Goal: Information Seeking & Learning: Learn about a topic

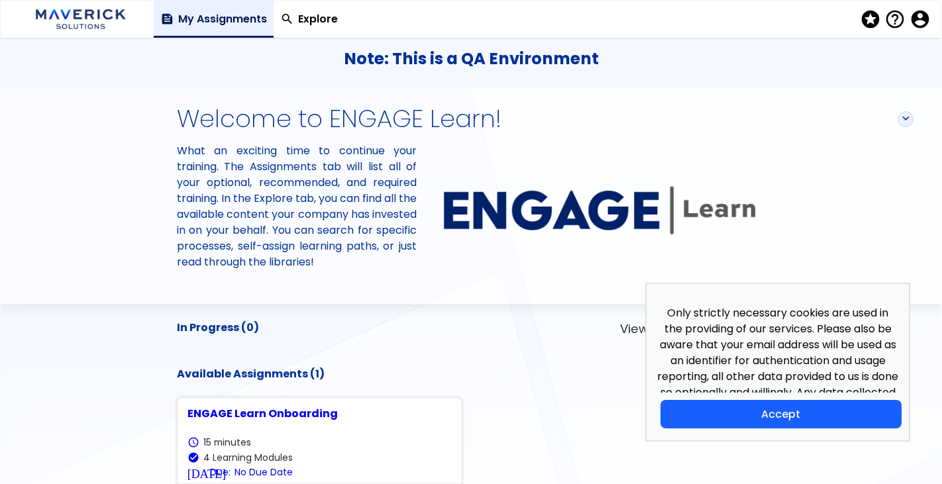
click at [923, 19] on span "account_circle" at bounding box center [918, 19] width 19 height 19
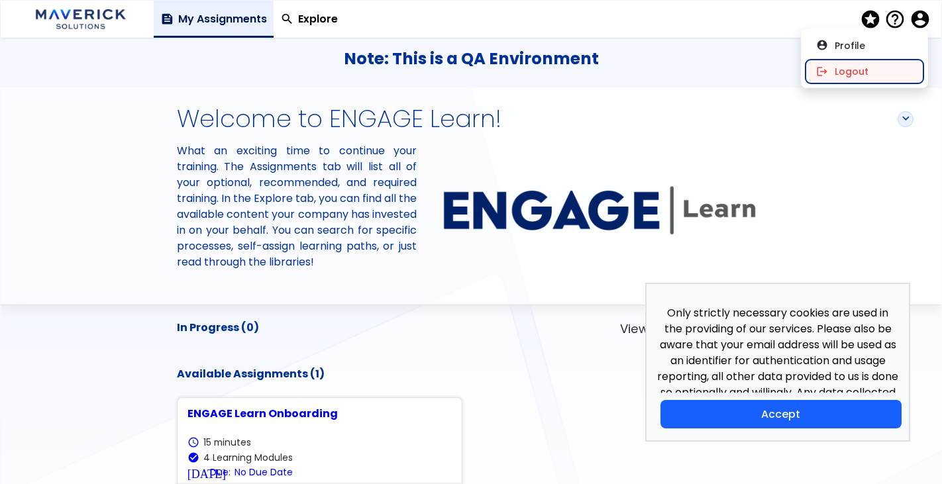
click at [867, 71] on button "logout Logout" at bounding box center [864, 72] width 118 height 24
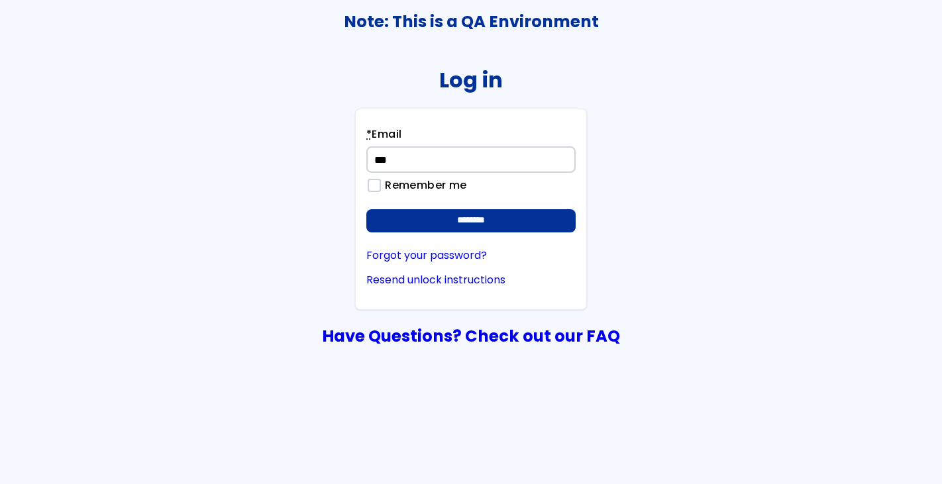
type input "**********"
click at [366, 209] on input "********" at bounding box center [470, 221] width 209 height 24
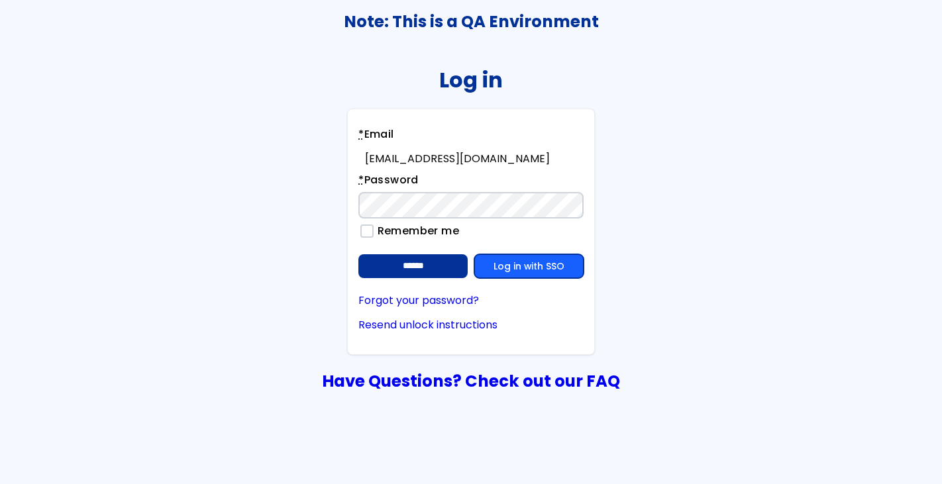
click at [566, 266] on link "Log in with SSO" at bounding box center [528, 266] width 109 height 24
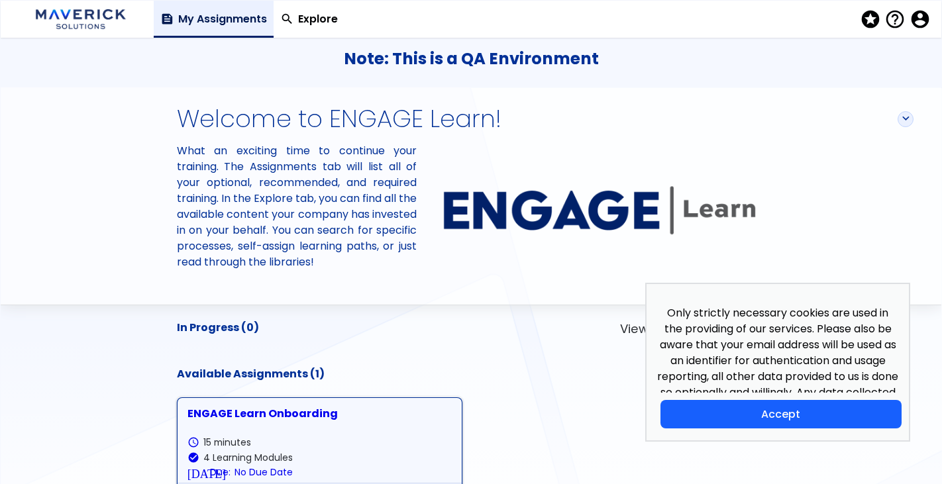
click at [245, 418] on div "ENGAGE Learn Onboarding" at bounding box center [319, 414] width 264 height 12
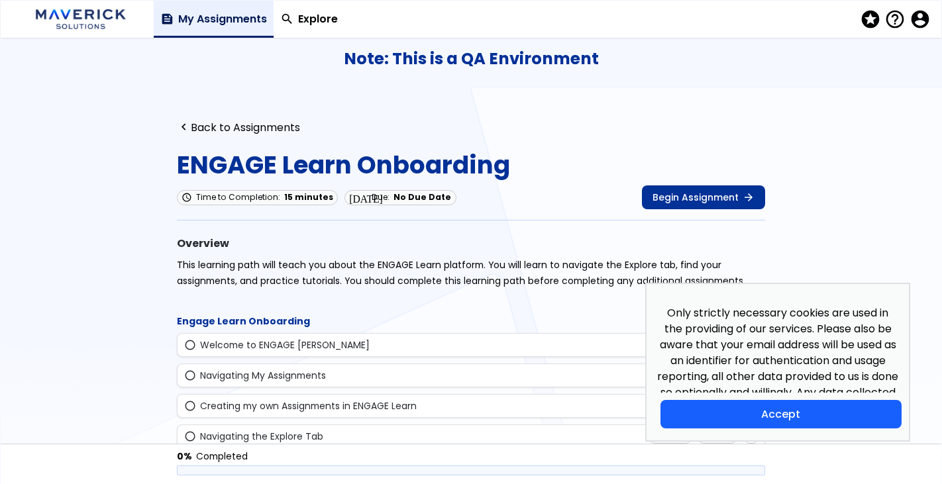
scroll to position [51, 0]
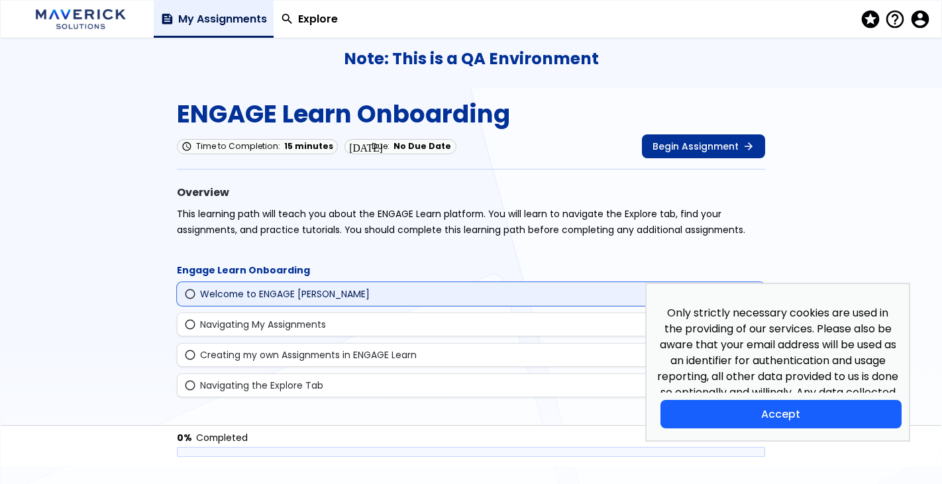
click at [252, 301] on div "radio_button_unchecked Welcome to ENGAGE Learn Updated Topic navigate_next" at bounding box center [471, 294] width 588 height 24
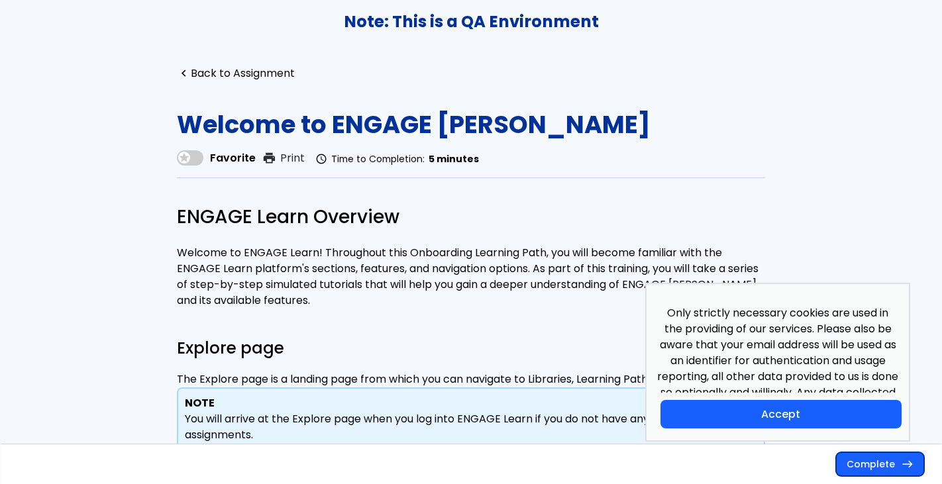
click at [880, 469] on button "Complete east" at bounding box center [880, 464] width 88 height 24
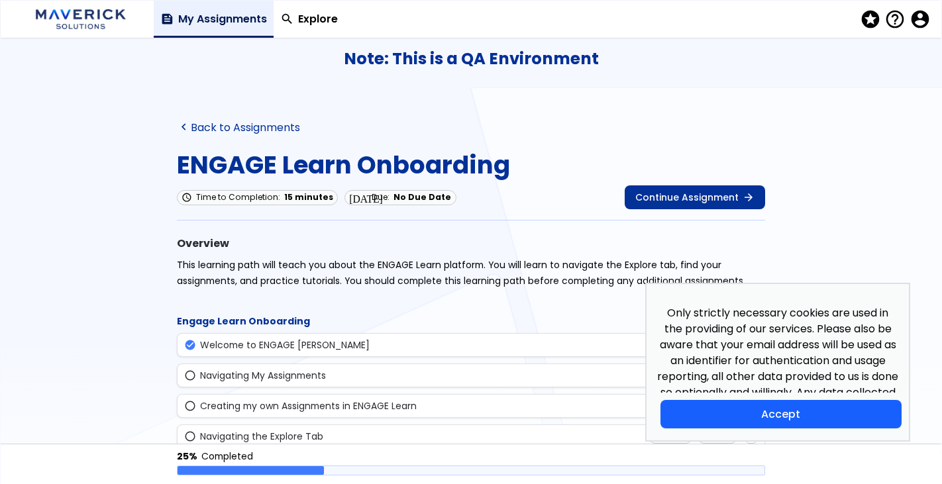
click at [232, 130] on link "navigate_before Back to Assignments" at bounding box center [238, 127] width 123 height 13
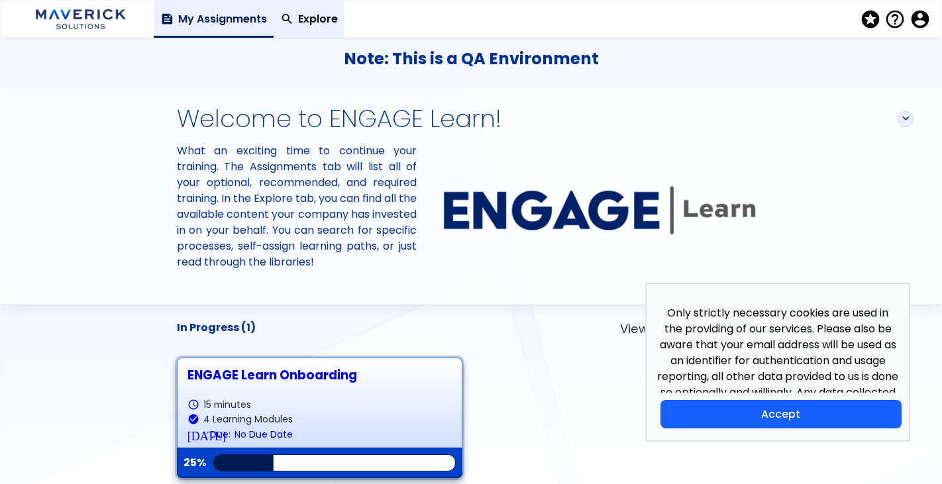
click at [316, 5] on link "search Explore" at bounding box center [309, 19] width 71 height 37
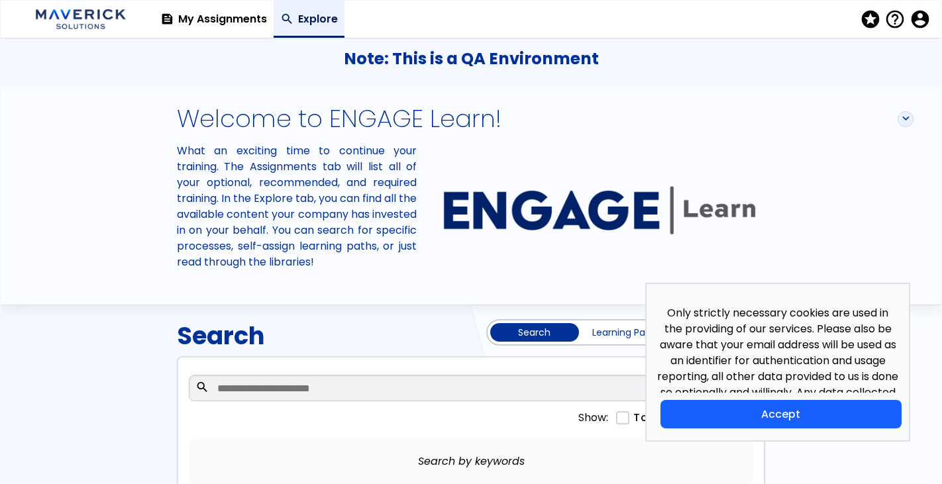
scroll to position [78, 0]
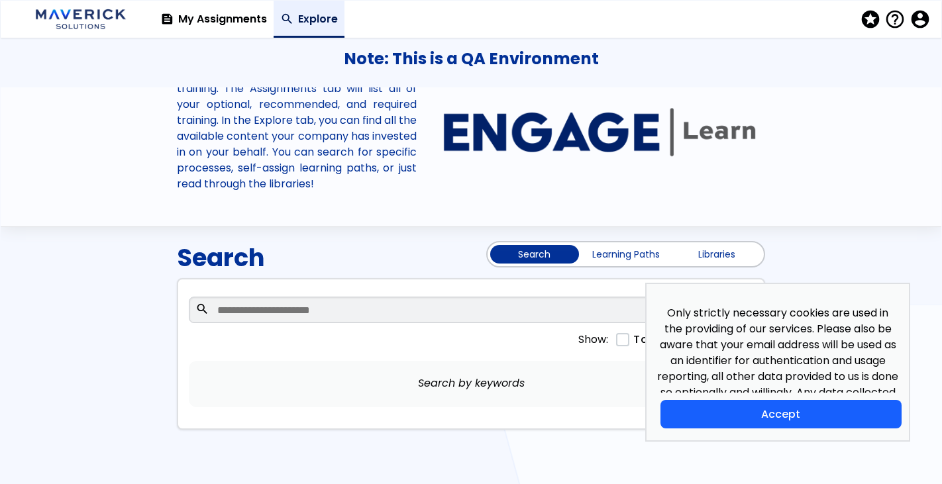
click at [637, 267] on div "Search Search Learning Paths Libraries" at bounding box center [471, 253] width 588 height 52
click at [634, 256] on link "Learning Paths" at bounding box center [625, 254] width 89 height 19
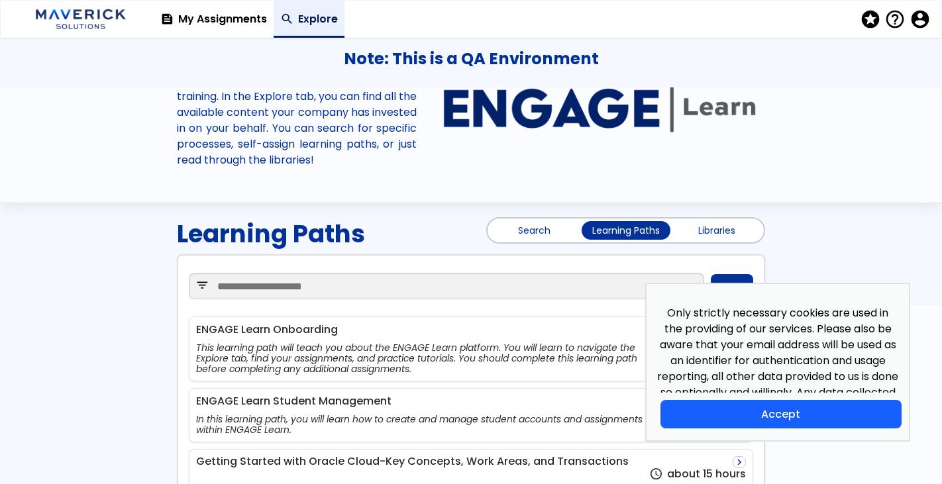
scroll to position [268, 0]
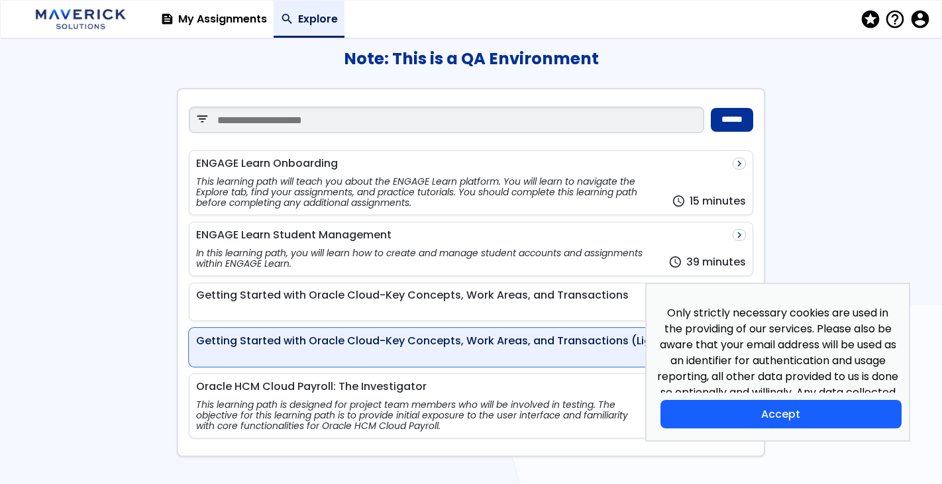
click at [374, 346] on div "Getting Started with Oracle Cloud-Key Concepts, Work Areas, and Transactions (L…" at bounding box center [452, 341] width 513 height 12
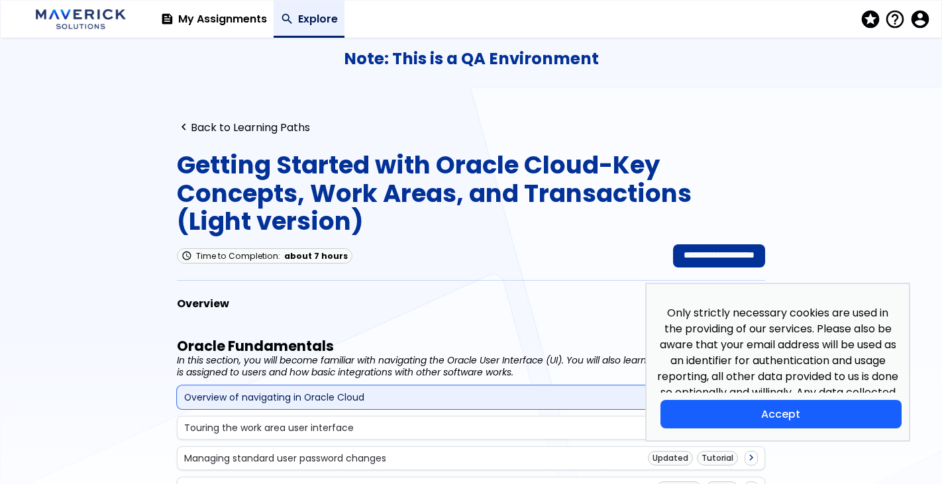
click at [285, 392] on div "Overview of navigating in Oracle Cloud" at bounding box center [274, 397] width 180 height 11
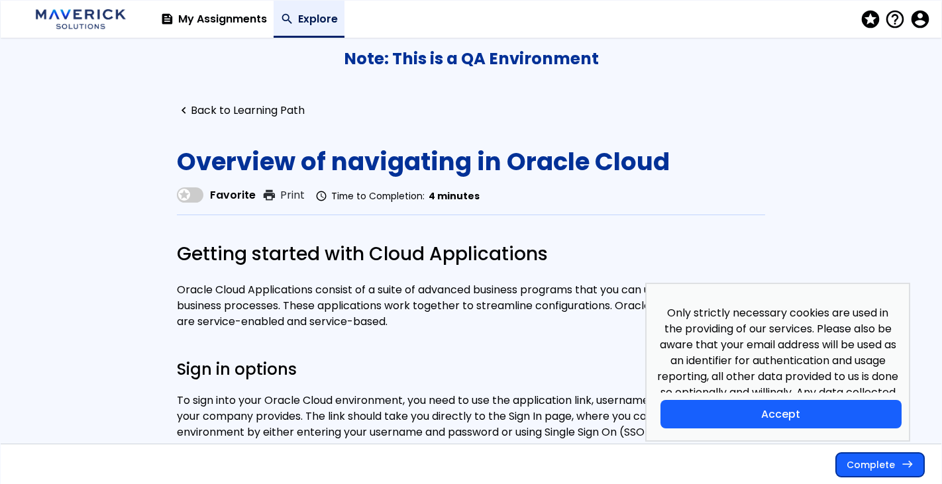
click at [884, 460] on link "Complete east" at bounding box center [880, 464] width 88 height 24
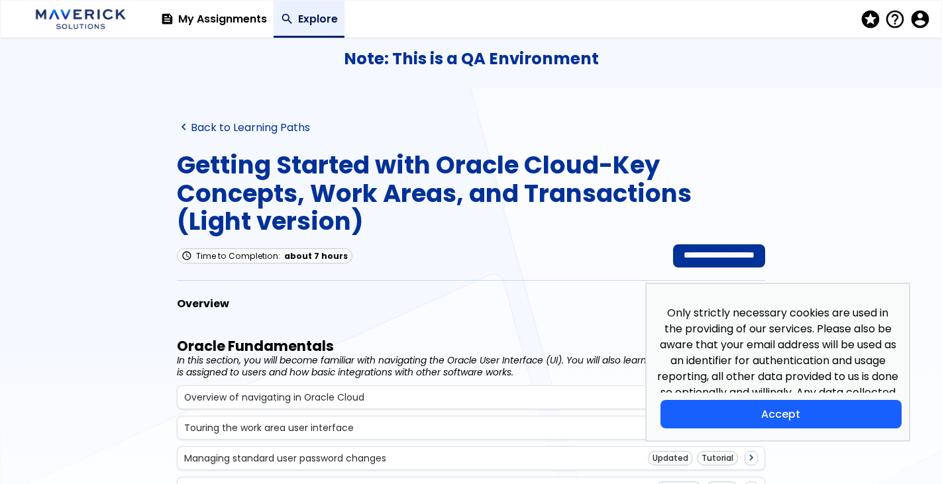
click at [223, 125] on link "navigate_before Back to Learning Paths" at bounding box center [243, 127] width 133 height 13
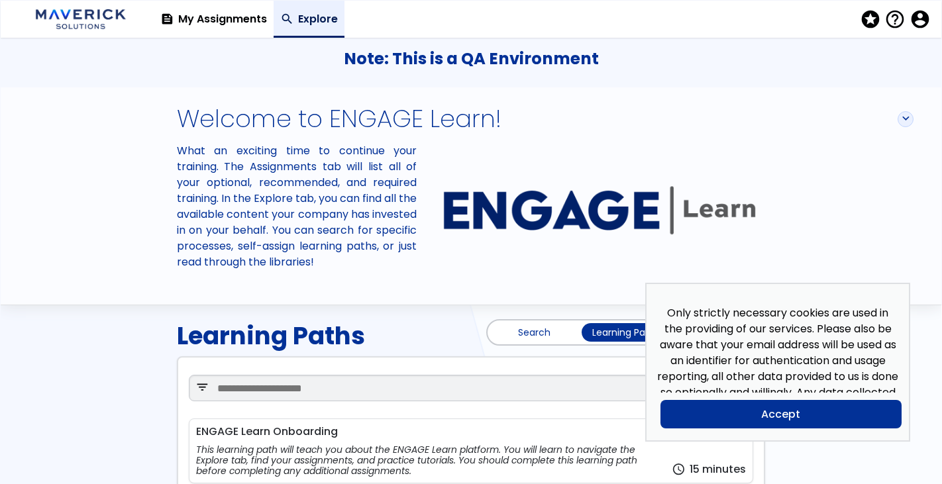
click at [809, 418] on button "Accept" at bounding box center [780, 414] width 241 height 28
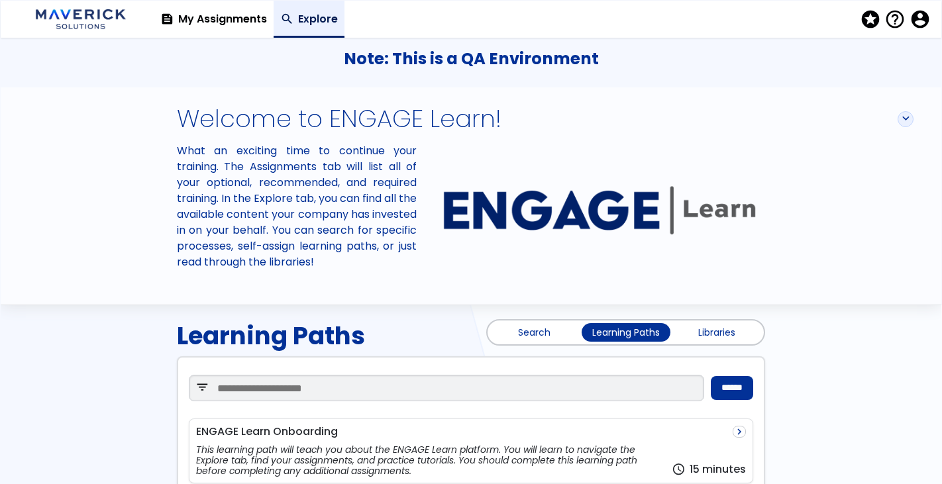
click at [707, 336] on link "Libraries" at bounding box center [716, 332] width 89 height 19
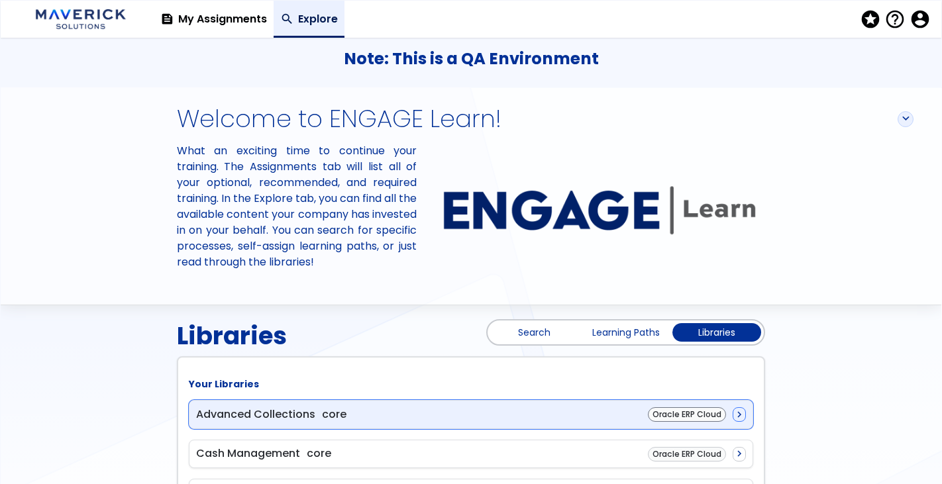
click at [431, 416] on div "Advanced Collections core Oracle ERP Cloud navigate_next" at bounding box center [471, 414] width 564 height 29
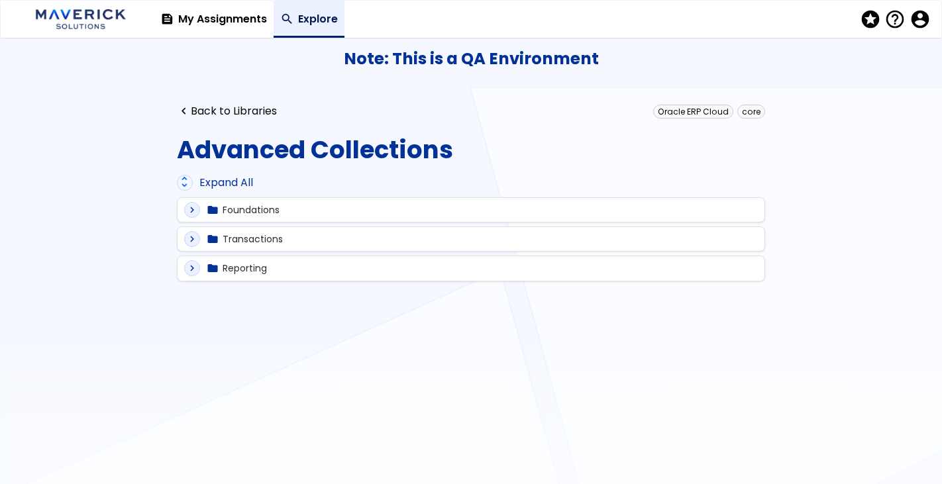
click at [217, 181] on div "unfold_more Expand All" at bounding box center [471, 183] width 588 height 16
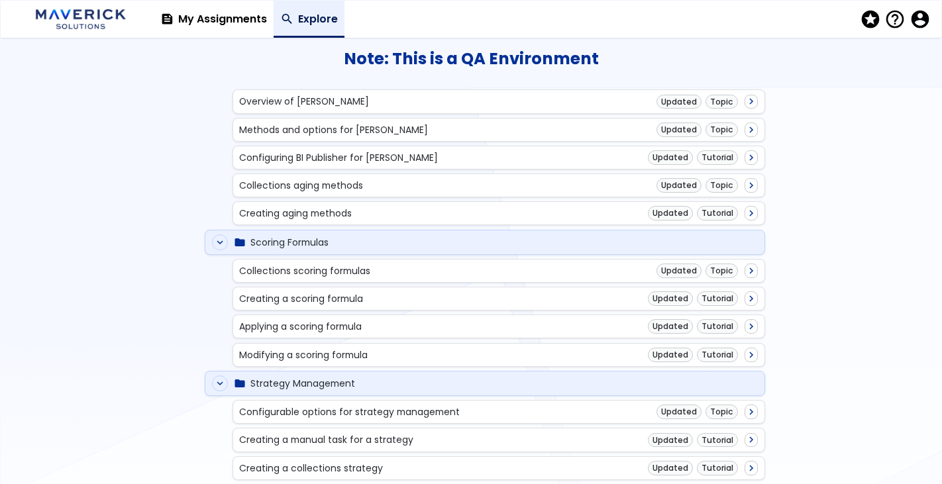
scroll to position [298, 0]
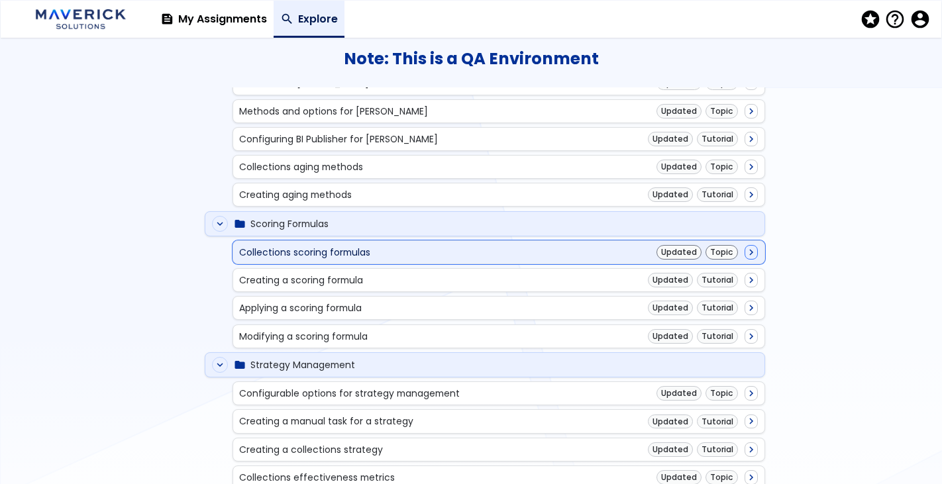
click at [327, 252] on div "Collections scoring formulas" at bounding box center [304, 252] width 131 height 11
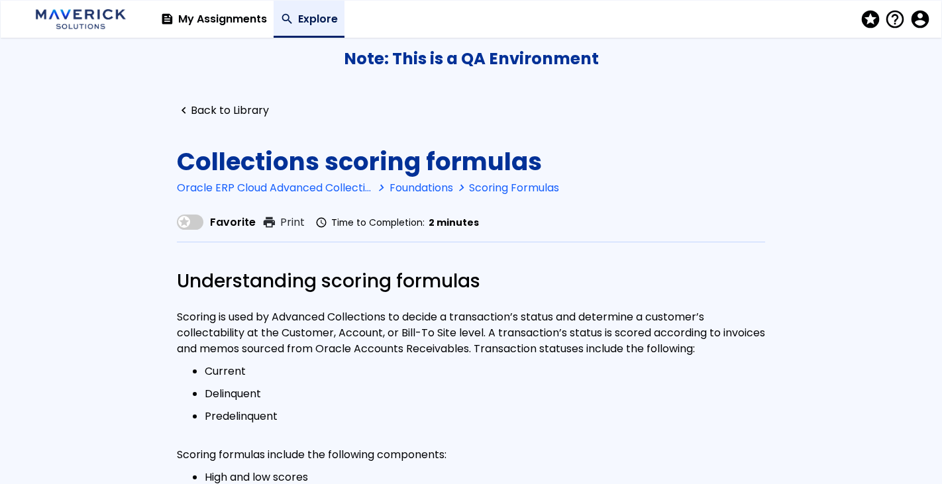
click at [189, 221] on span at bounding box center [190, 222] width 26 height 15
click at [869, 17] on span "stars" at bounding box center [869, 19] width 19 height 19
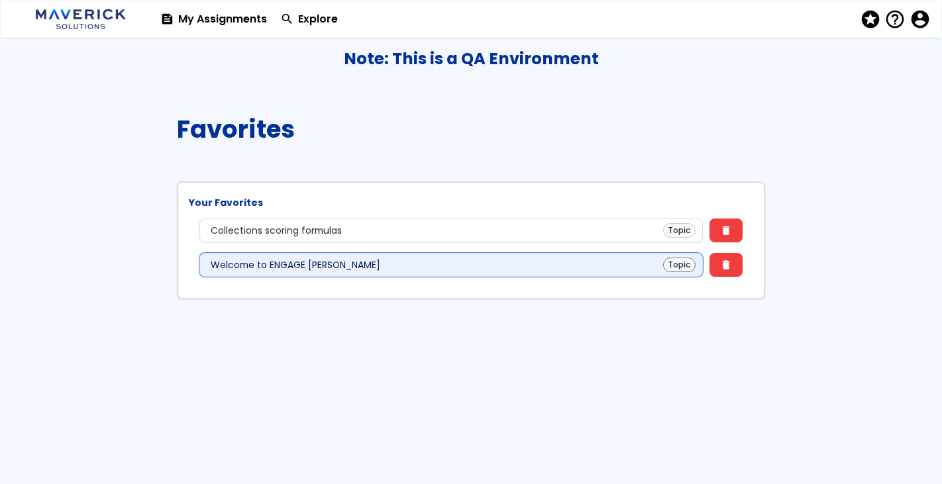
click at [390, 260] on div "Welcome to ENGAGE Learn Topic" at bounding box center [451, 265] width 489 height 15
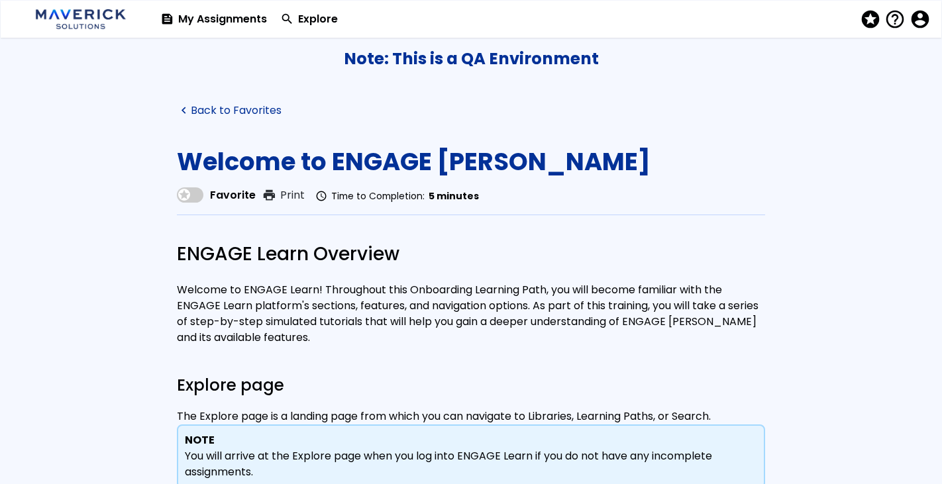
click at [212, 112] on link "navigate_before Back to Favorites" at bounding box center [229, 111] width 105 height 13
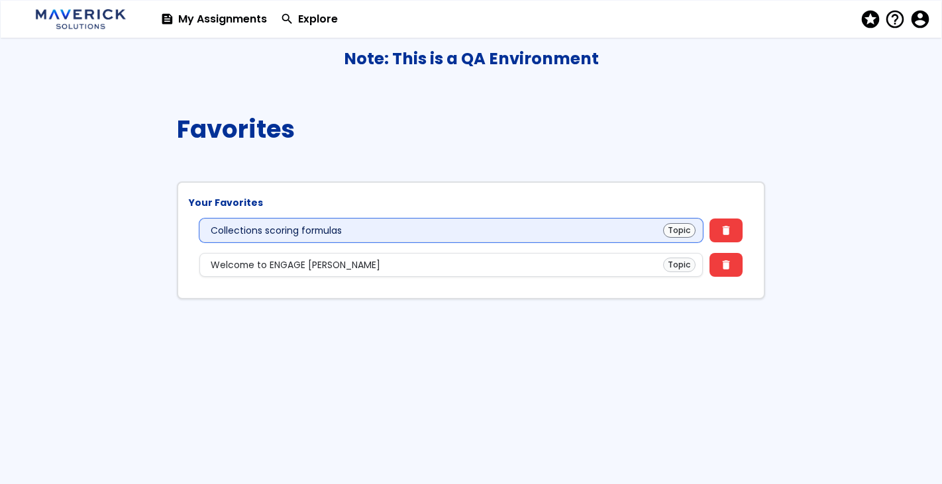
click at [479, 227] on div "Collections scoring formulas Topic" at bounding box center [451, 230] width 489 height 15
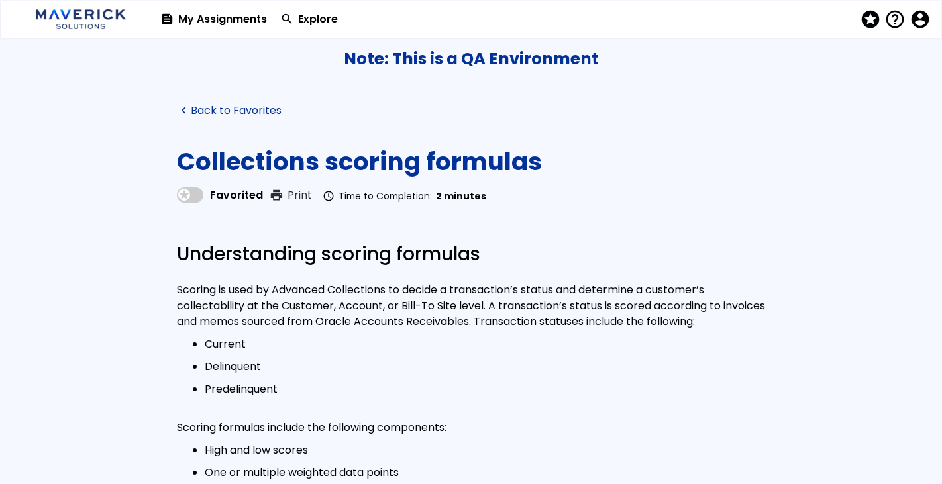
click at [244, 105] on link "navigate_before Back to Favorites" at bounding box center [229, 111] width 105 height 13
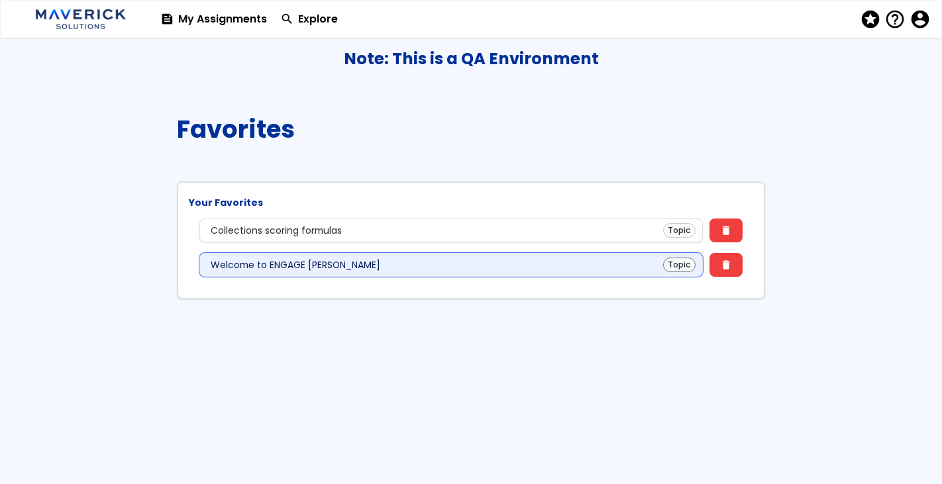
click at [316, 261] on div "Welcome to ENGAGE Learn" at bounding box center [296, 265] width 170 height 11
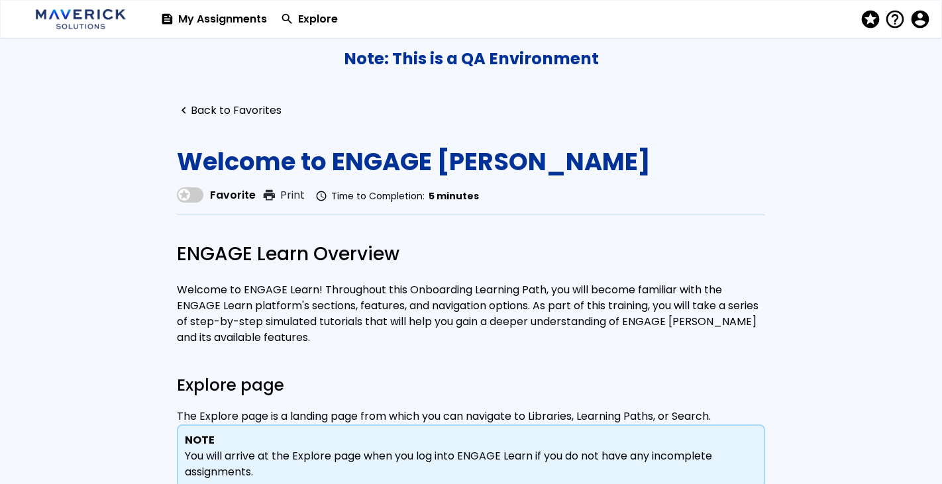
click at [186, 195] on span at bounding box center [190, 194] width 26 height 15
click at [208, 105] on link "navigate_before Back to Favorites" at bounding box center [229, 111] width 105 height 13
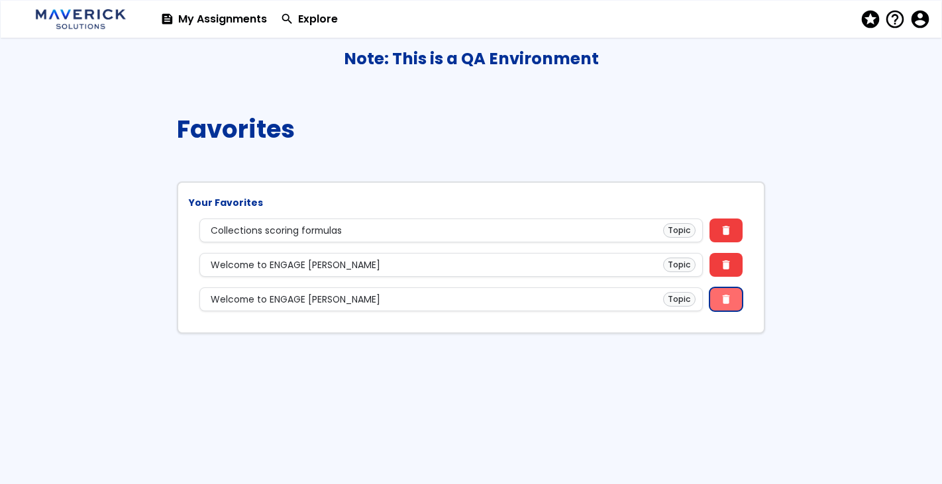
click at [721, 300] on span "delete" at bounding box center [726, 299] width 12 height 11
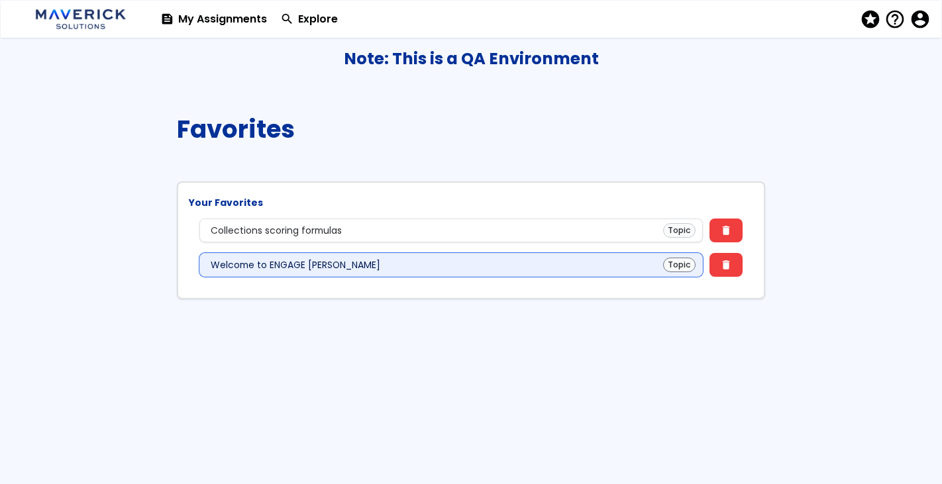
click at [550, 259] on div "Welcome to ENGAGE Learn Topic" at bounding box center [451, 265] width 489 height 15
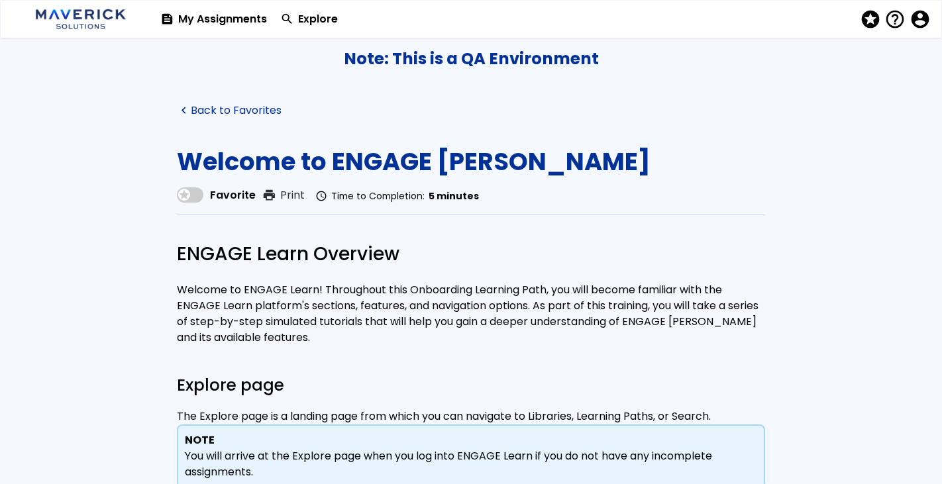
click at [197, 109] on link "navigate_before Back to Favorites" at bounding box center [229, 111] width 105 height 13
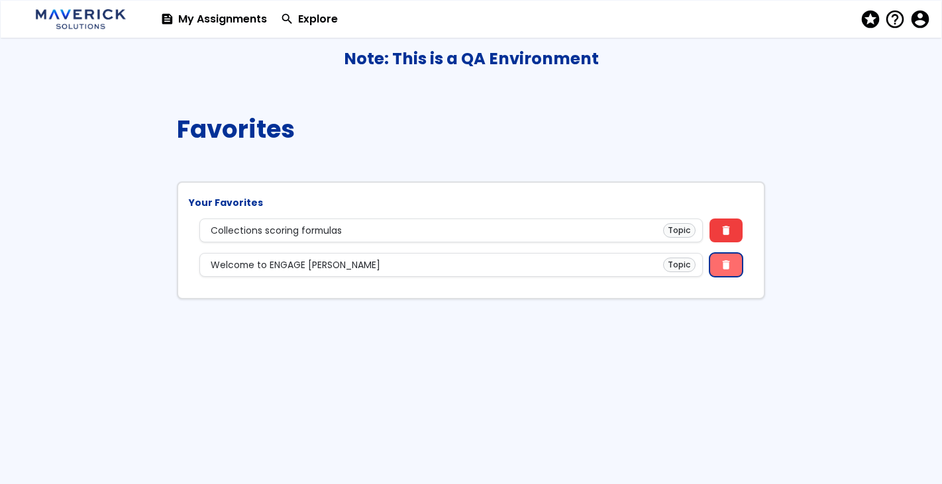
click at [716, 261] on button "delete" at bounding box center [725, 265] width 33 height 24
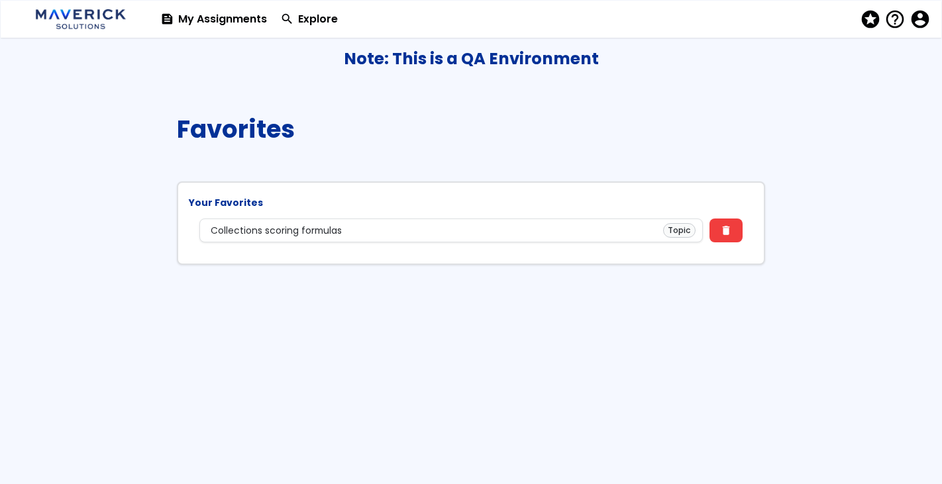
click at [914, 17] on span "account_circle" at bounding box center [918, 19] width 19 height 19
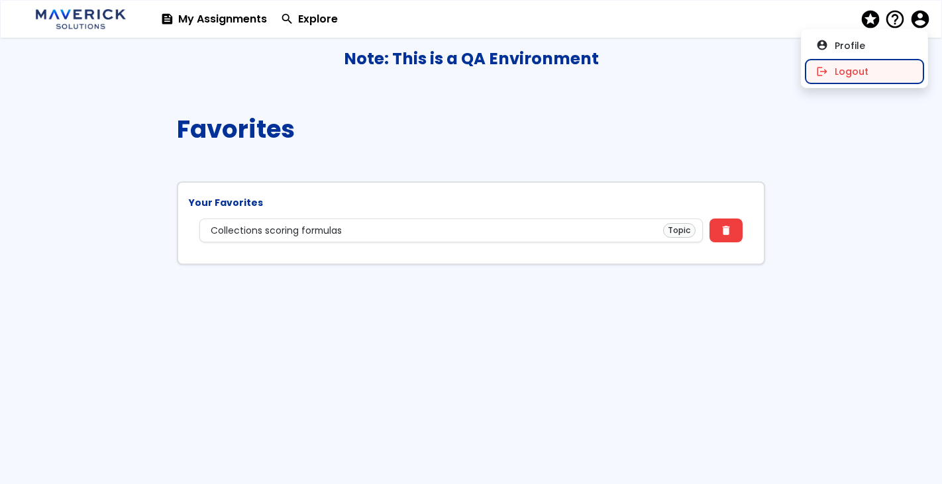
click at [856, 69] on button "logout Logout" at bounding box center [864, 72] width 118 height 24
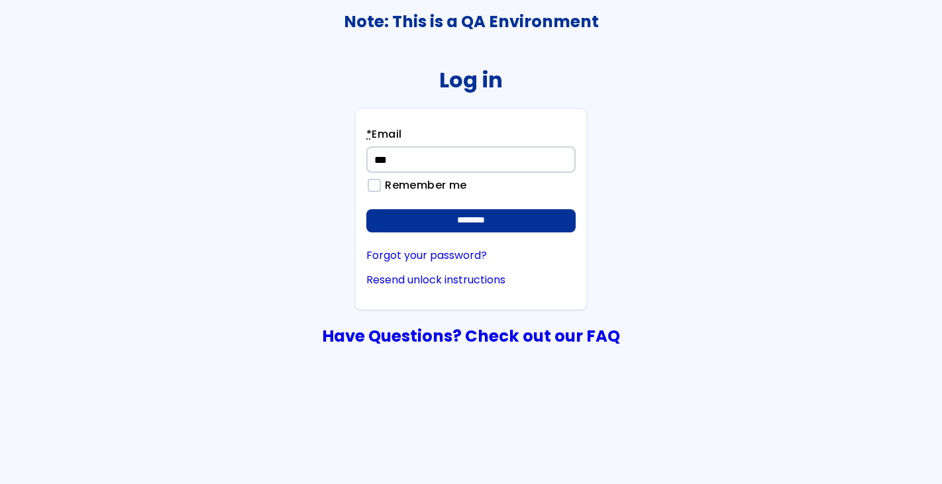
type input "**********"
click at [366, 209] on input "********" at bounding box center [470, 221] width 209 height 24
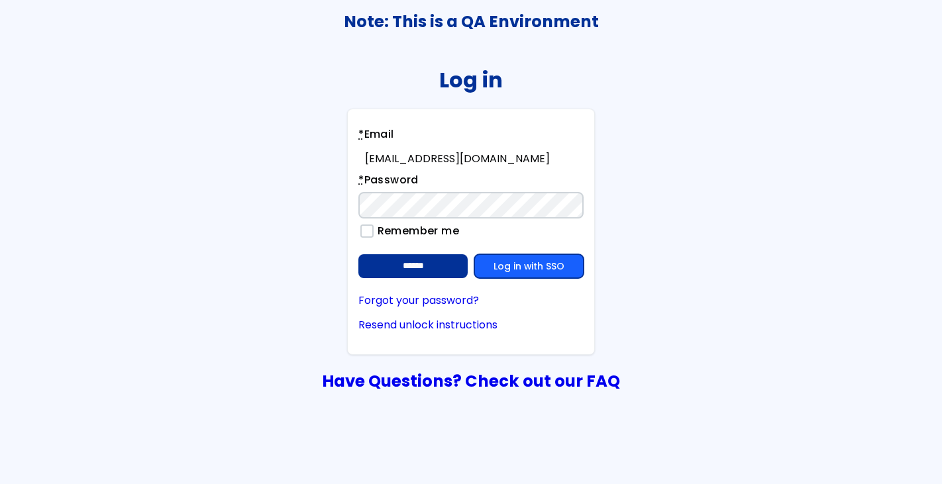
click at [542, 263] on link "Log in with SSO" at bounding box center [528, 266] width 109 height 24
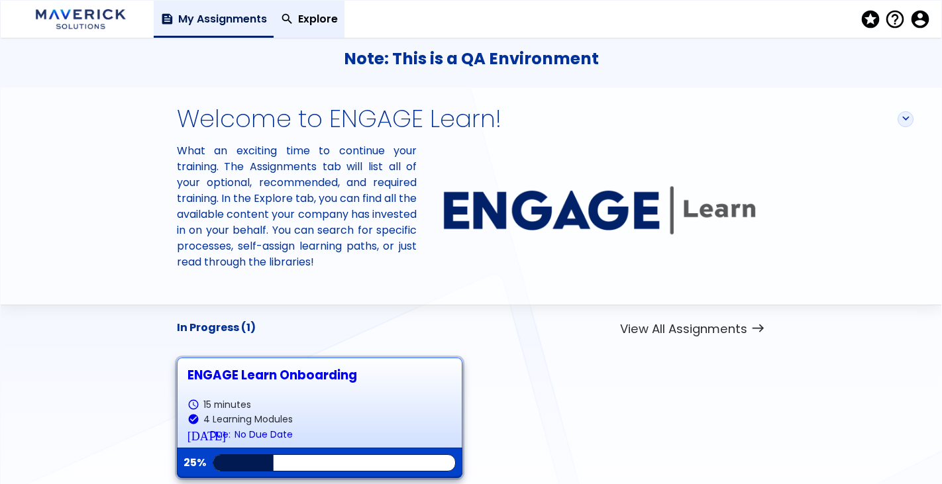
click at [300, 13] on link "search Explore" at bounding box center [309, 19] width 71 height 37
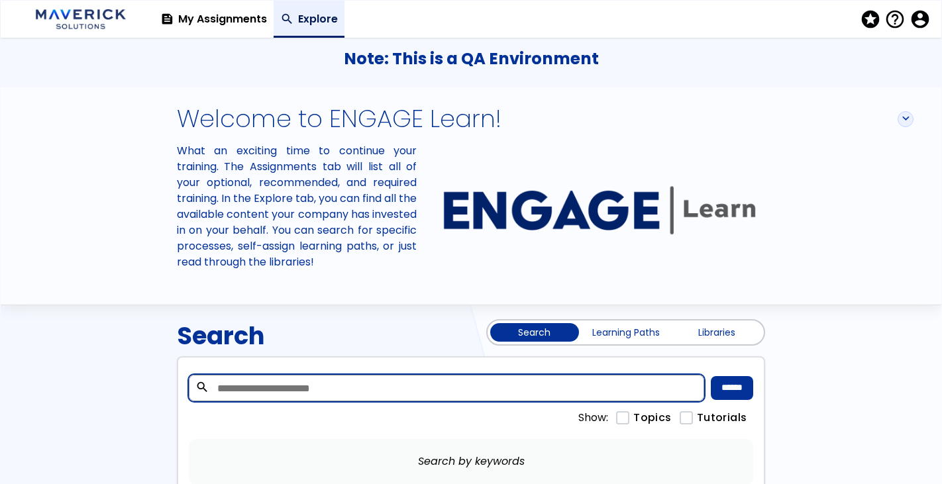
click at [555, 396] on input "search" at bounding box center [447, 388] width 516 height 26
type input "**********"
click at [711, 376] on input "******" at bounding box center [732, 388] width 42 height 24
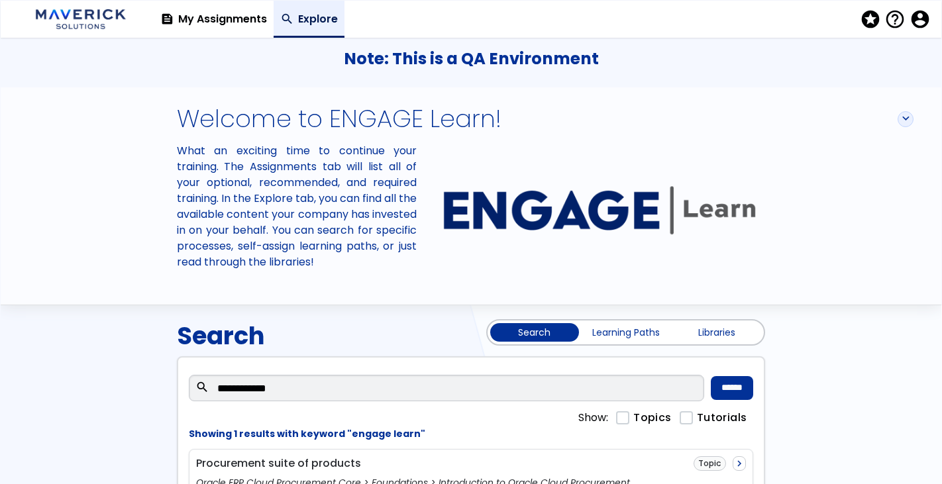
scroll to position [84, 0]
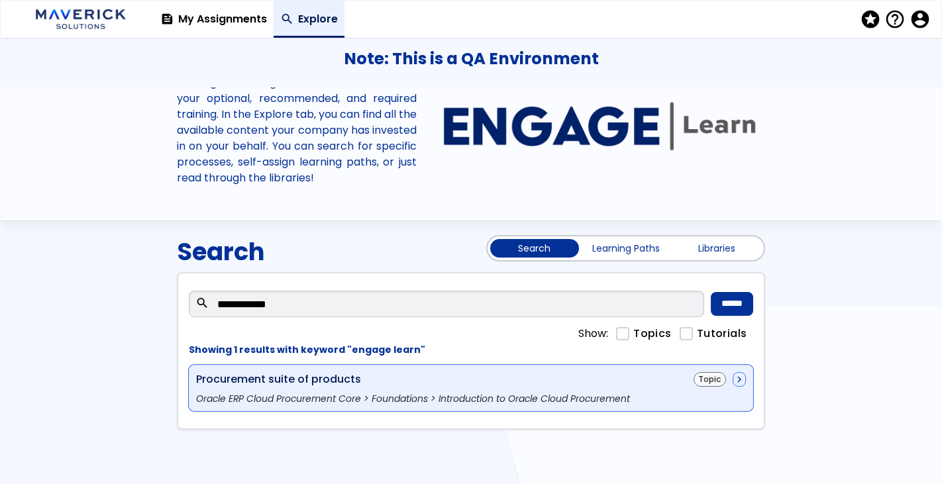
click at [517, 397] on div "Oracle ERP Cloud Procurement Core > Foundations > Introduction to Oracle Cloud …" at bounding box center [471, 398] width 550 height 11
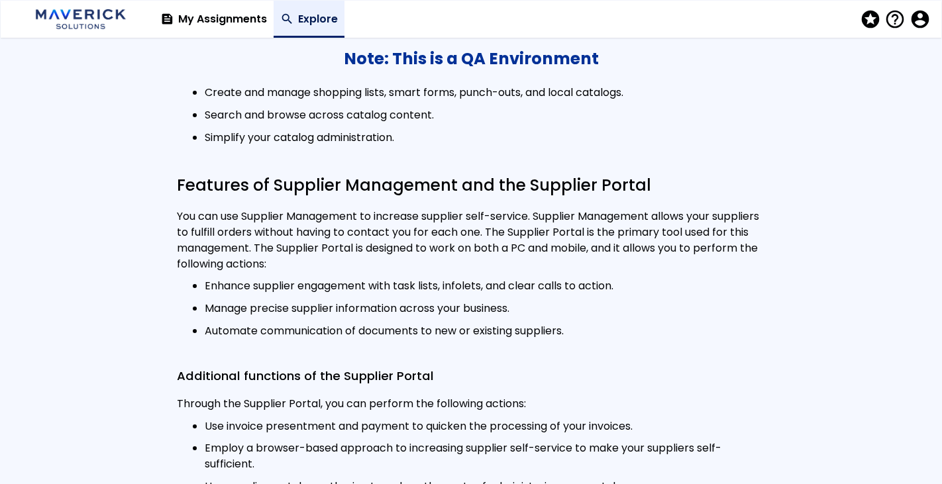
scroll to position [1078, 0]
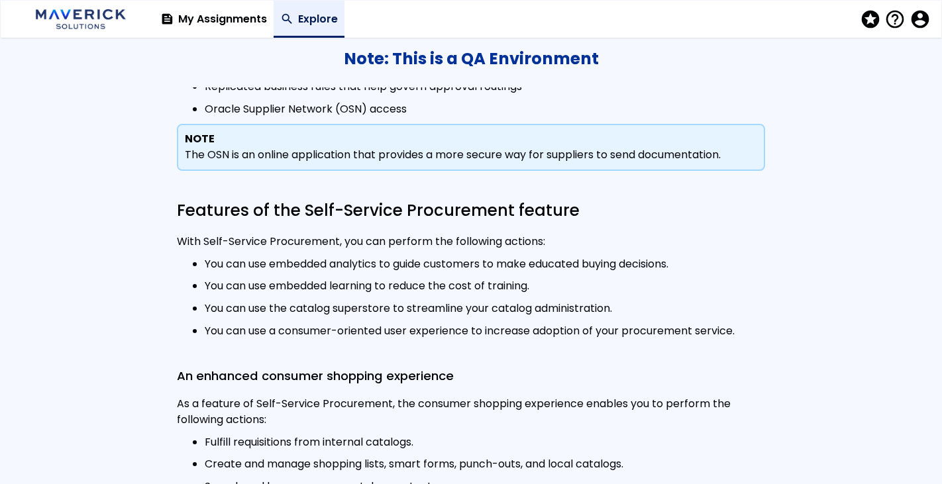
click at [284, 334] on li "You can use a consumer-oriented user experience to increase adoption of your pr…" at bounding box center [485, 331] width 561 height 16
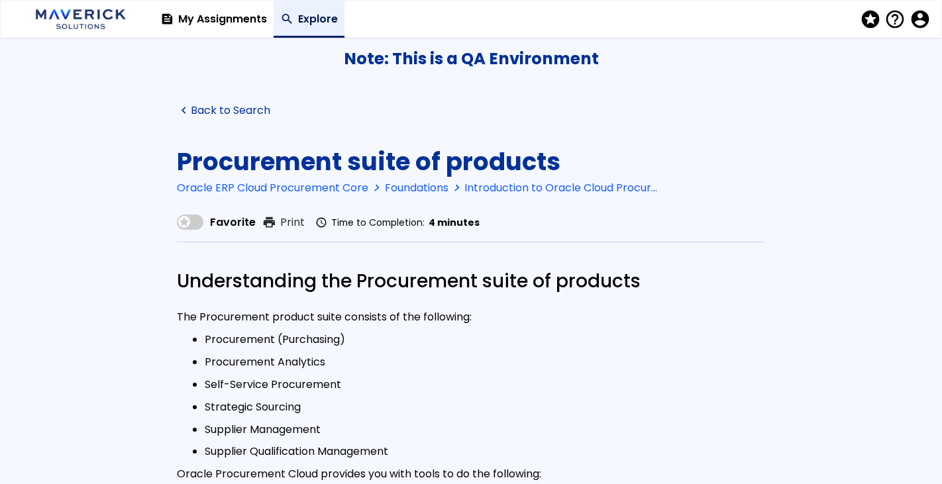
click at [195, 109] on link "navigate_before Back to Search" at bounding box center [223, 111] width 93 height 13
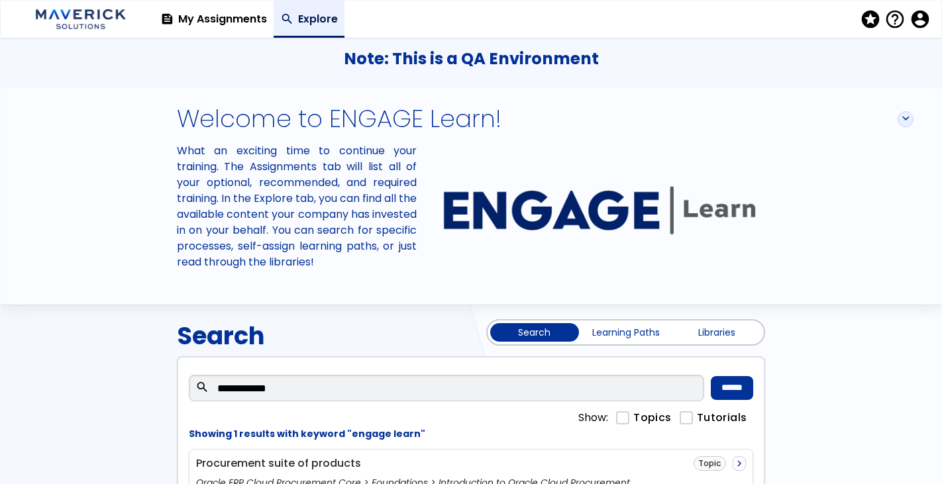
click at [719, 328] on link "Libraries" at bounding box center [716, 332] width 89 height 19
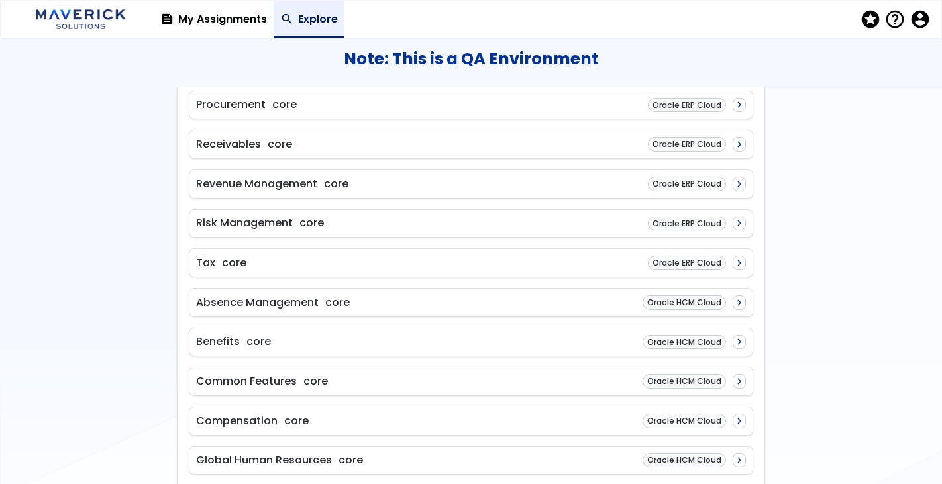
scroll to position [154, 0]
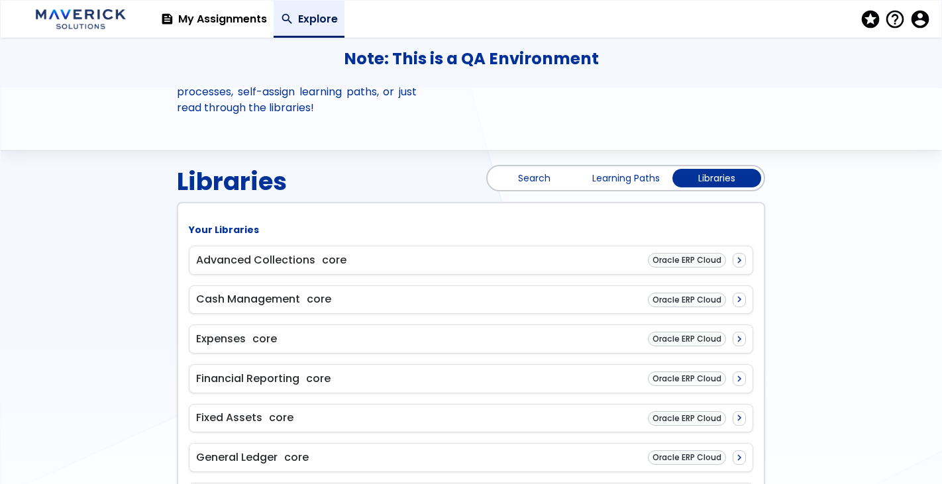
click at [623, 176] on link "Learning Paths" at bounding box center [625, 178] width 89 height 19
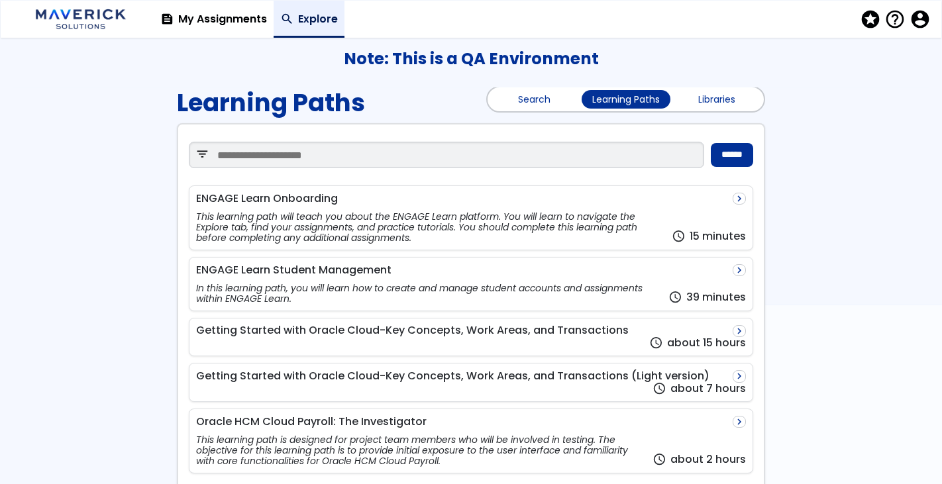
scroll to position [237, 0]
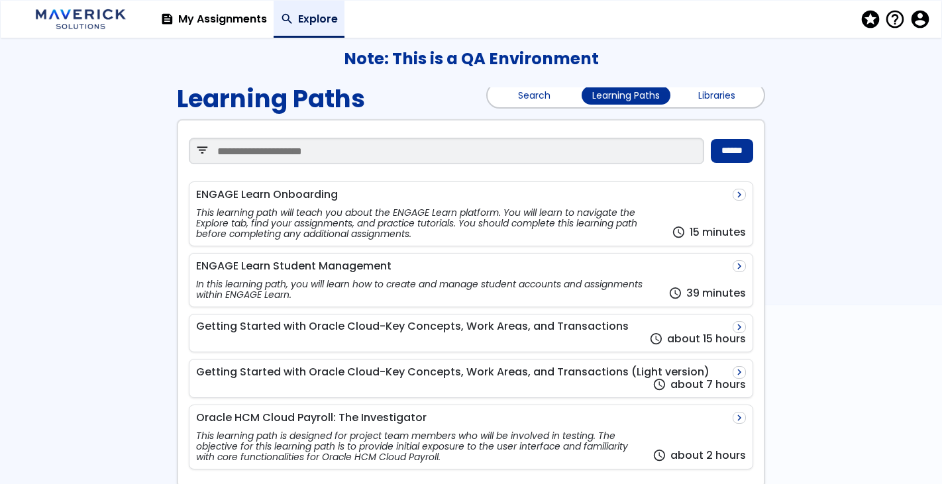
click at [721, 101] on link "Libraries" at bounding box center [716, 95] width 89 height 19
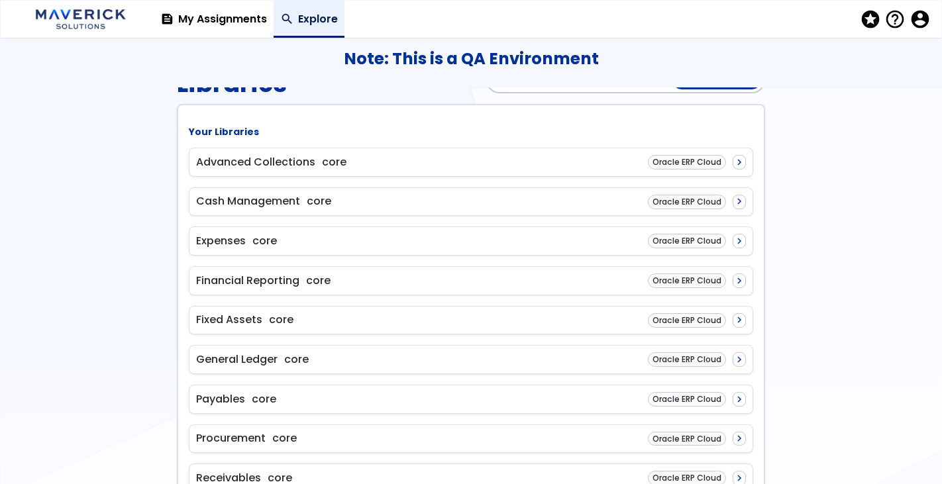
scroll to position [256, 0]
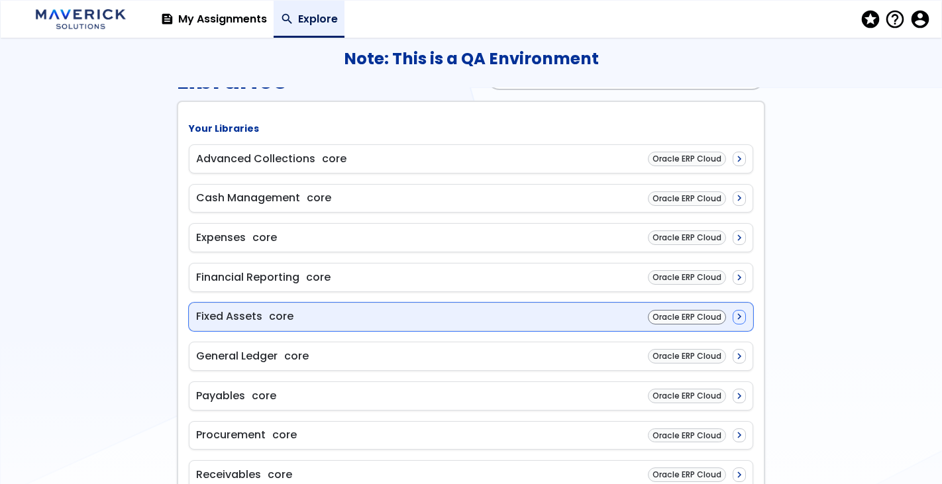
click at [440, 328] on div "Fixed Assets core Oracle ERP Cloud navigate_next" at bounding box center [471, 317] width 564 height 29
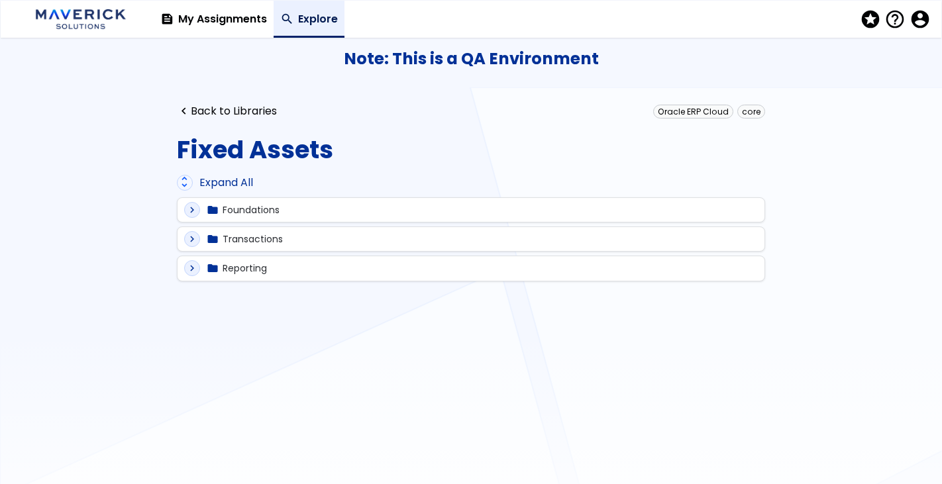
click at [239, 185] on div "unfold_more Expand All" at bounding box center [471, 183] width 588 height 16
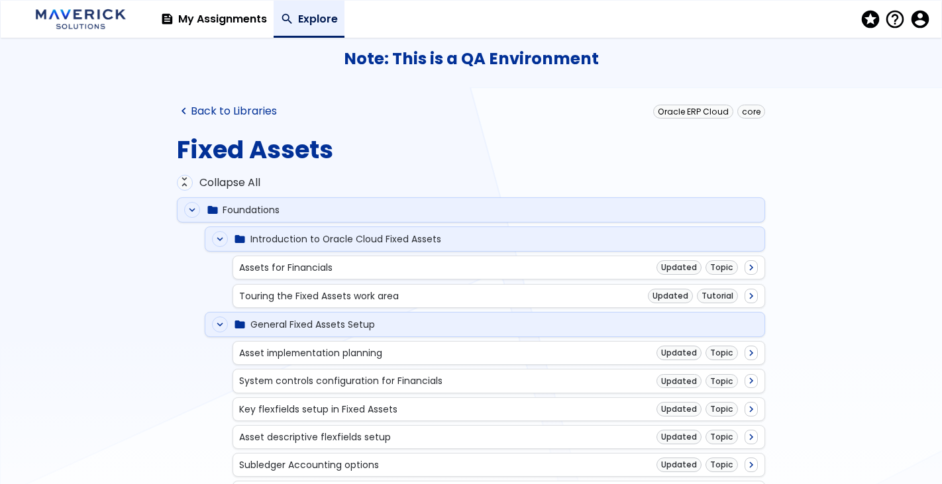
click at [230, 111] on link "navigate_before Back to Libraries" at bounding box center [227, 111] width 100 height 13
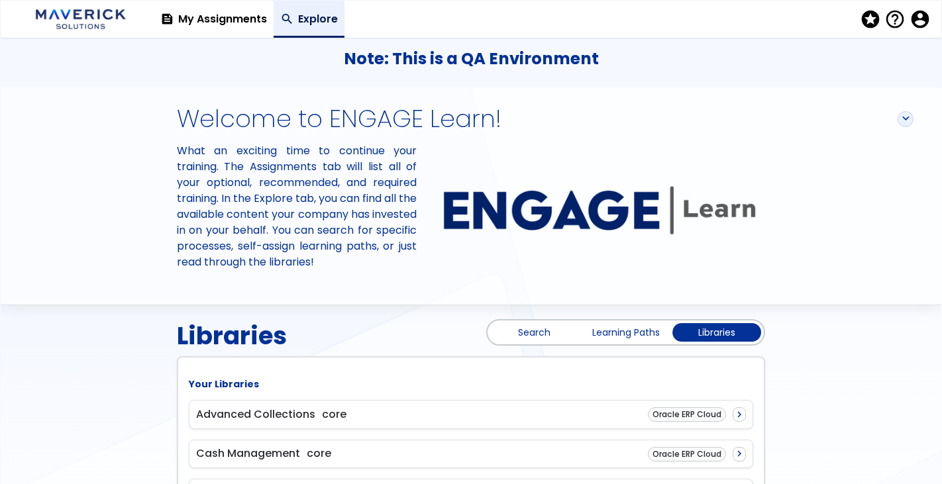
click at [540, 337] on link "Search" at bounding box center [534, 332] width 89 height 19
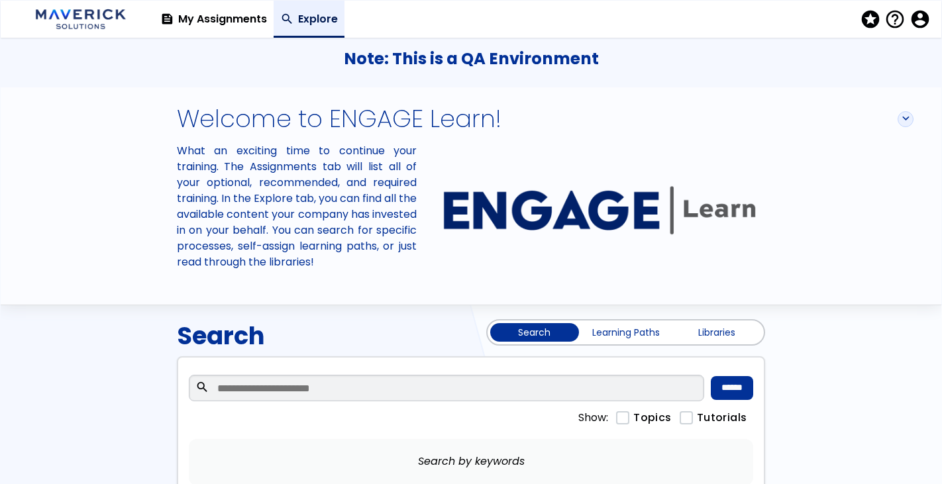
click at [391, 403] on div "search" at bounding box center [447, 388] width 516 height 40
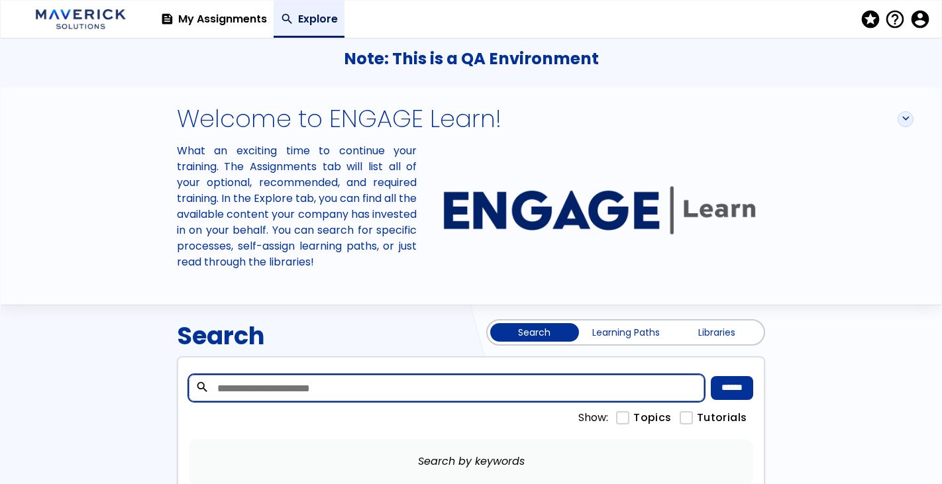
click at [381, 383] on input "search" at bounding box center [447, 388] width 516 height 26
type input "**********"
click at [711, 376] on input "******" at bounding box center [732, 388] width 42 height 24
